Goal: Task Accomplishment & Management: Use online tool/utility

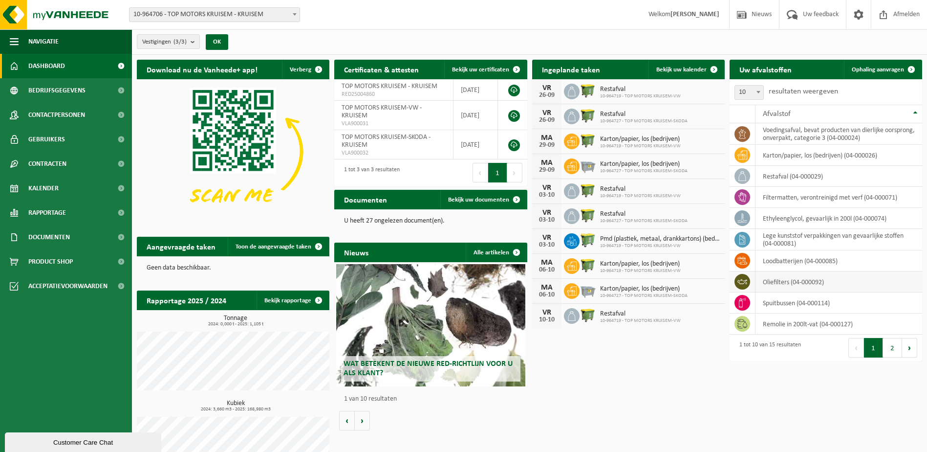
click at [767, 280] on td "oliefilters (04-000092)" at bounding box center [838, 281] width 167 height 21
click at [747, 284] on span at bounding box center [742, 282] width 16 height 16
click at [747, 283] on span at bounding box center [742, 282] width 16 height 16
click at [746, 287] on span at bounding box center [742, 282] width 16 height 16
click at [888, 67] on span "Ophaling aanvragen" at bounding box center [878, 69] width 52 height 6
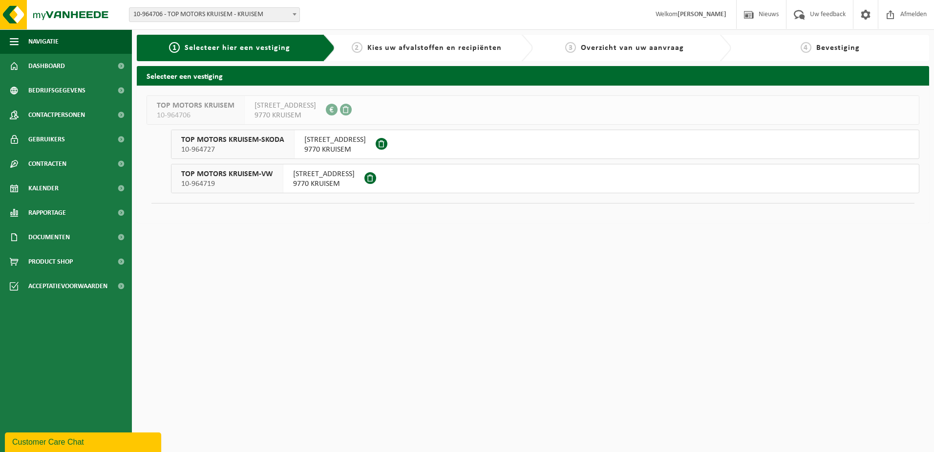
click at [320, 183] on span "9770 KRUISEM" at bounding box center [324, 184] width 62 height 10
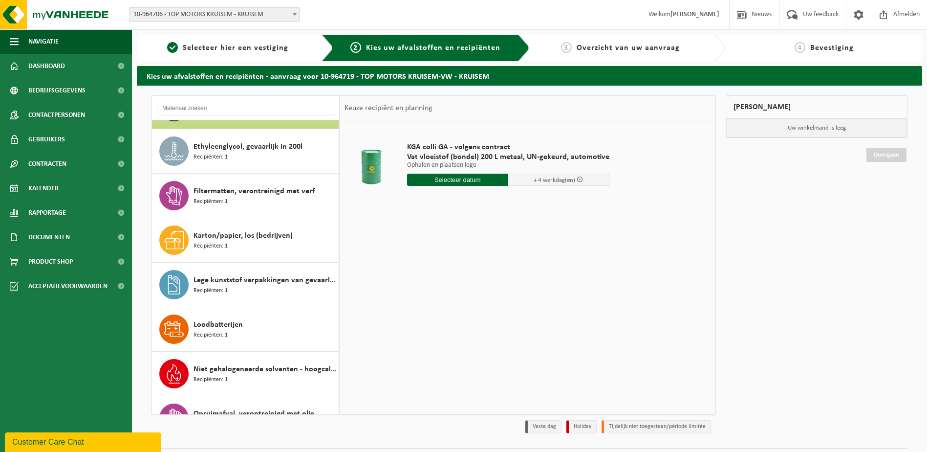
scroll to position [35, 0]
click at [199, 54] on div "1 Selecteer hier een vestiging" at bounding box center [235, 48] width 196 height 26
click at [169, 44] on span "1" at bounding box center [172, 47] width 11 height 11
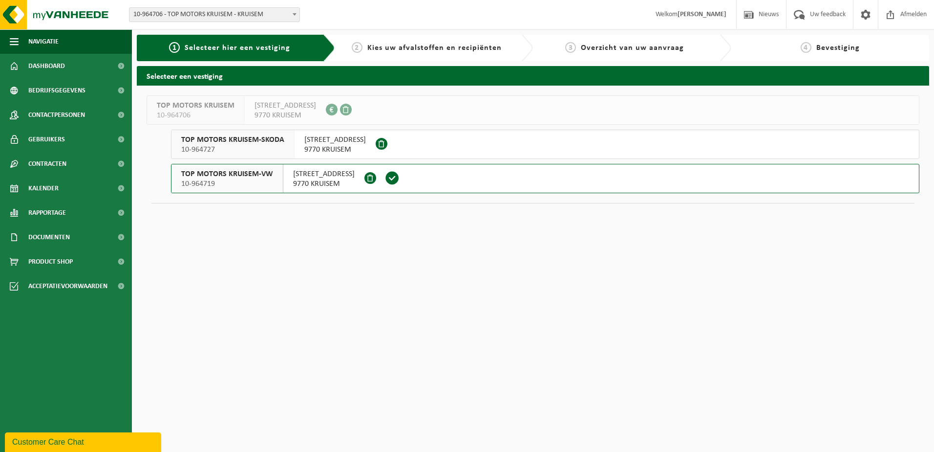
click at [329, 139] on span "HOOGSTRAAT 14" at bounding box center [335, 140] width 62 height 10
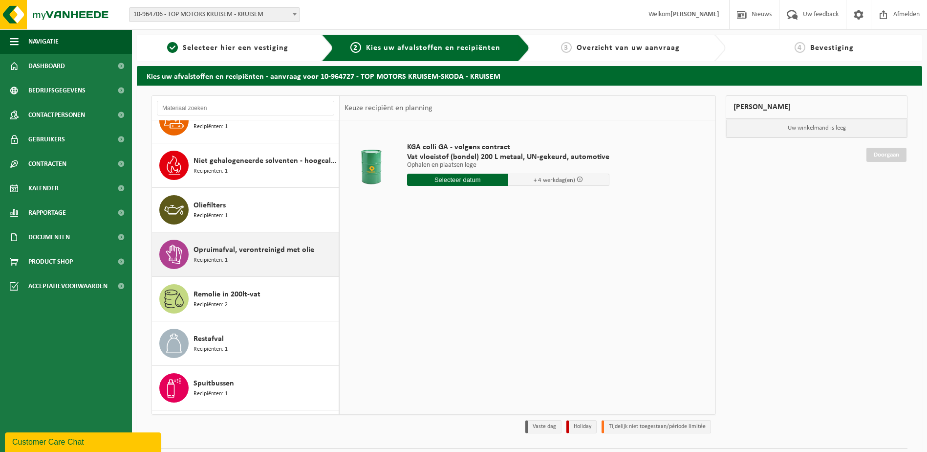
scroll to position [284, 0]
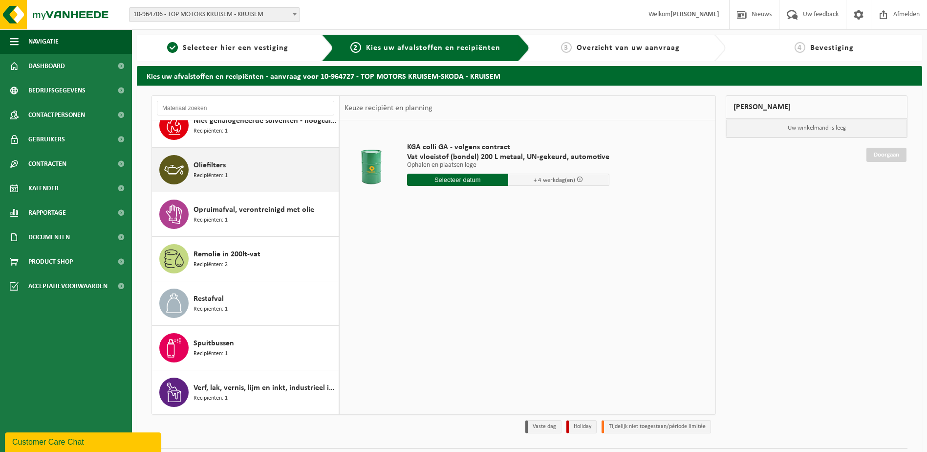
click at [206, 156] on div "Oliefilters Recipiënten: 1" at bounding box center [265, 169] width 143 height 29
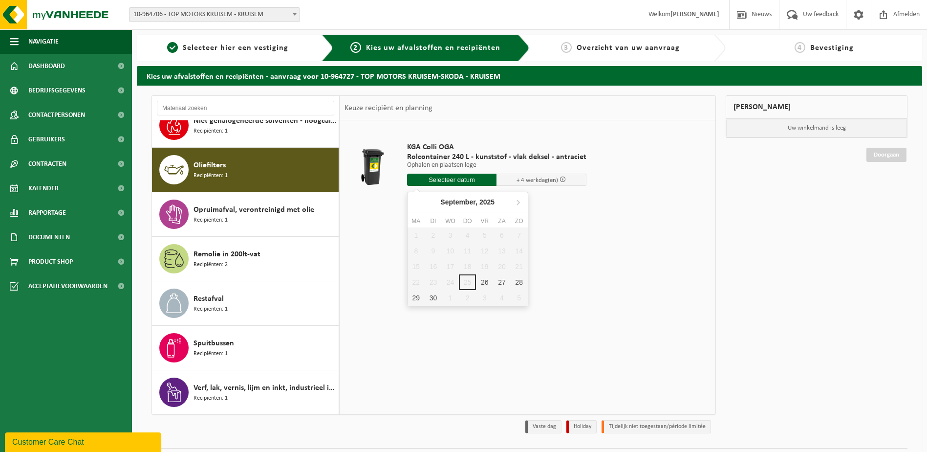
click at [445, 175] on input "text" at bounding box center [452, 179] width 90 height 12
click at [513, 201] on icon at bounding box center [518, 202] width 16 height 16
click at [448, 233] on div "1" at bounding box center [450, 235] width 17 height 16
type input "Van 2025-10-01"
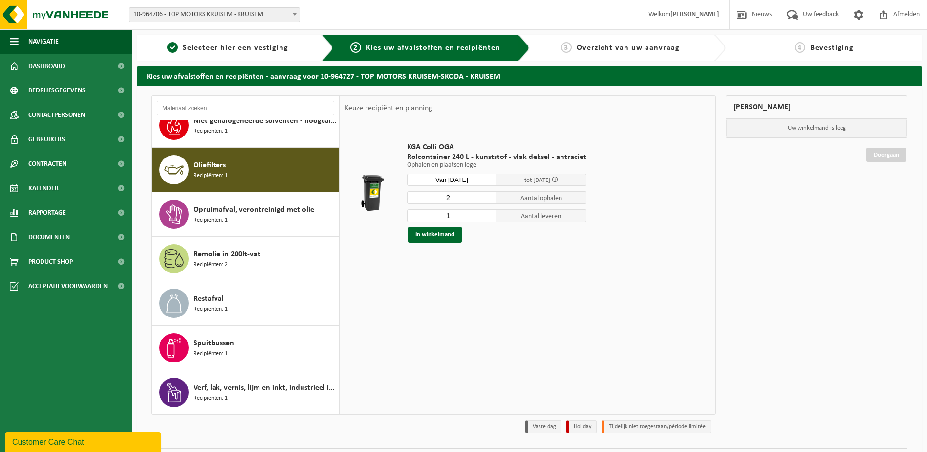
type input "2"
click at [487, 195] on input "2" at bounding box center [452, 197] width 90 height 13
type input "2"
click at [489, 213] on input "2" at bounding box center [452, 215] width 90 height 13
click at [433, 235] on button "In winkelmand" at bounding box center [435, 235] width 54 height 16
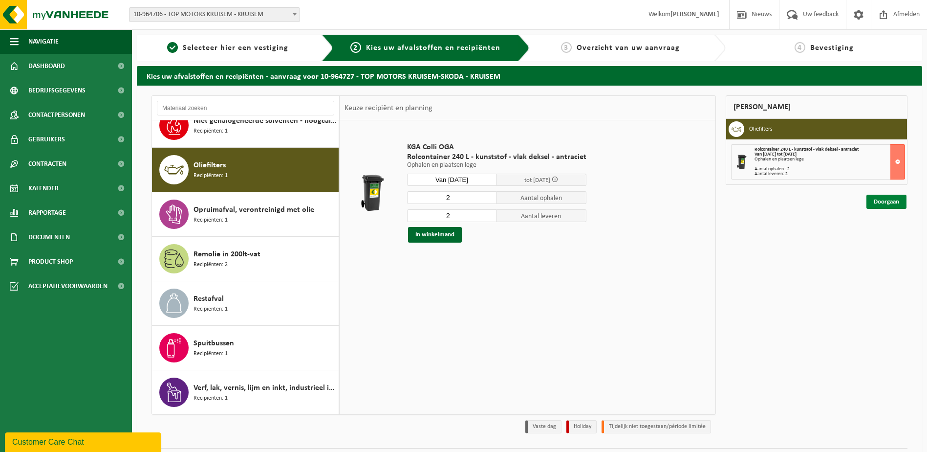
click at [897, 197] on link "Doorgaan" at bounding box center [886, 201] width 40 height 14
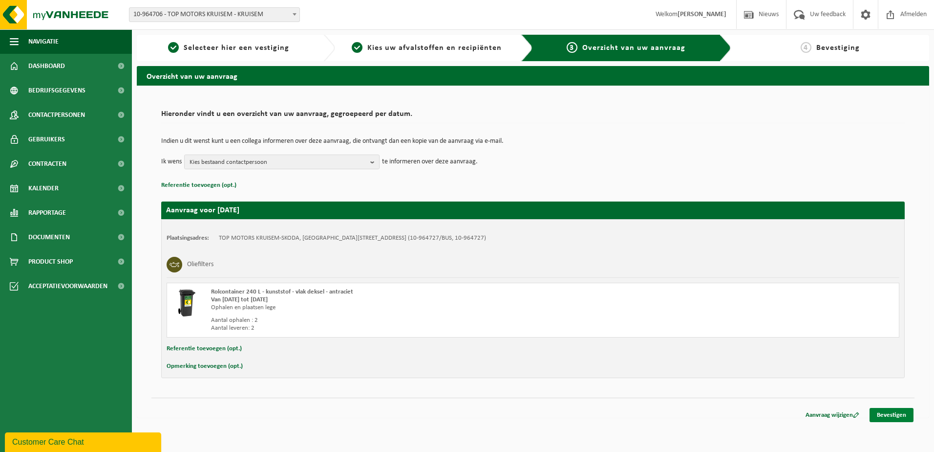
click at [896, 414] on link "Bevestigen" at bounding box center [892, 415] width 44 height 14
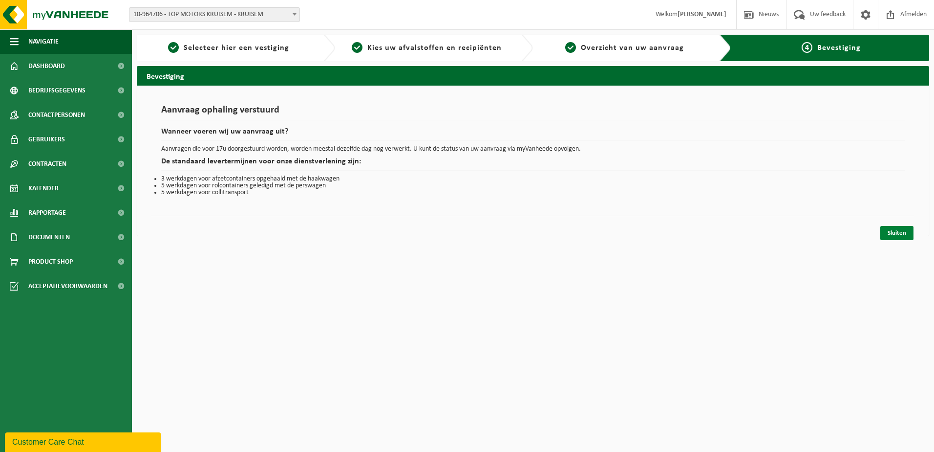
click at [894, 229] on link "Sluiten" at bounding box center [897, 233] width 33 height 14
